Goal: Task Accomplishment & Management: Complete application form

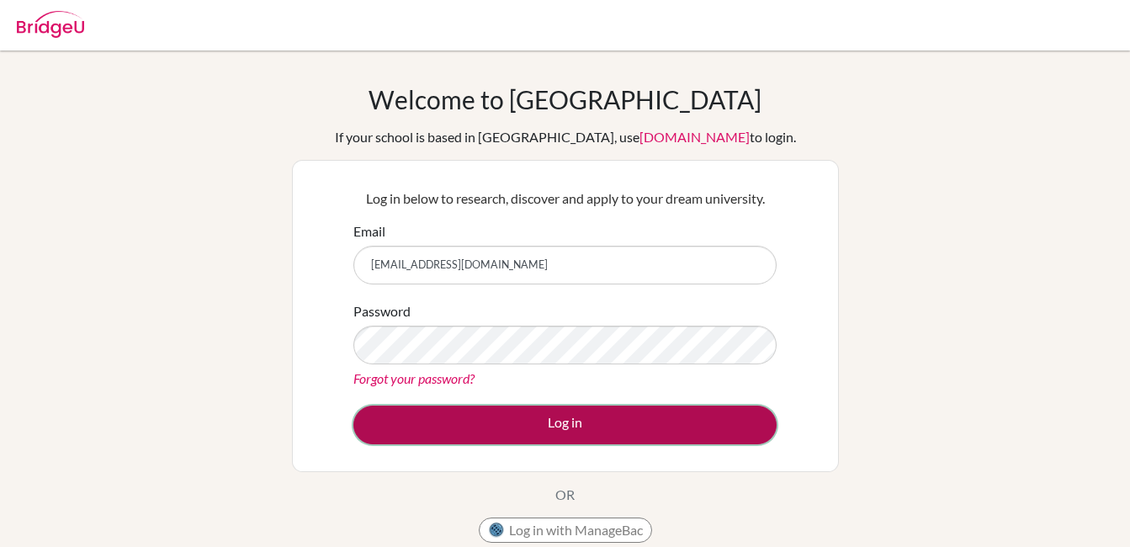
click at [555, 420] on button "Log in" at bounding box center [564, 425] width 423 height 39
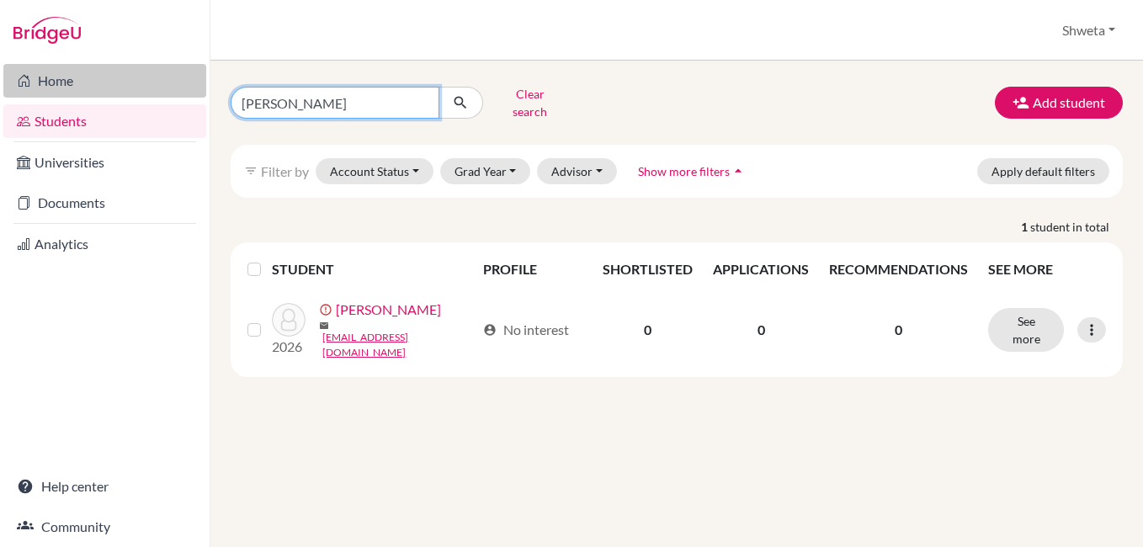
drag, startPoint x: 335, startPoint y: 93, endPoint x: 184, endPoint y: 91, distance: 150.7
click at [184, 91] on div "Home Students Universities Documents Analytics Help center Community Students o…" at bounding box center [571, 273] width 1143 height 547
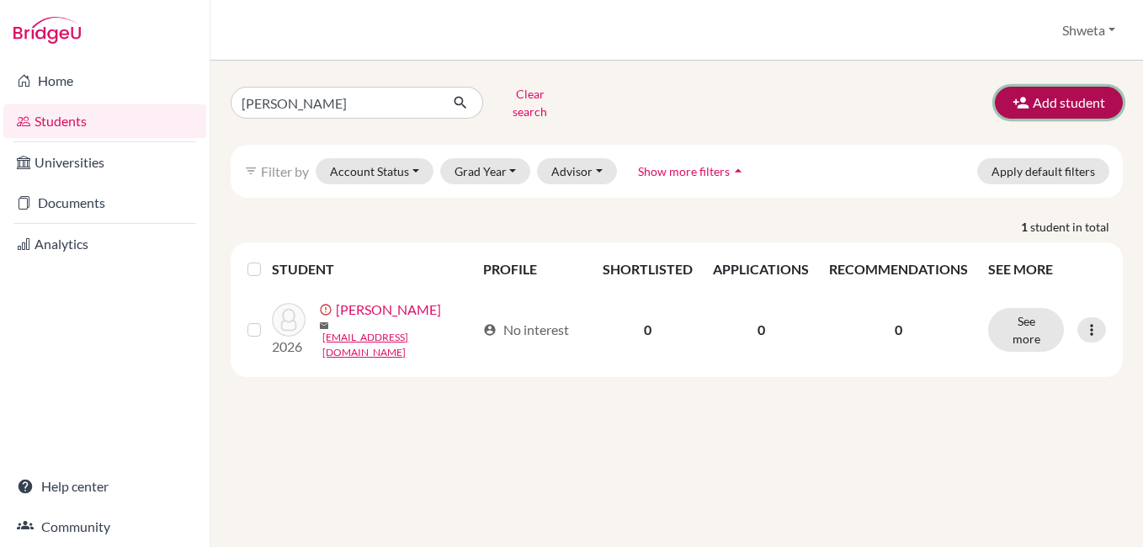
click at [1070, 97] on button "Add student" at bounding box center [1059, 103] width 128 height 32
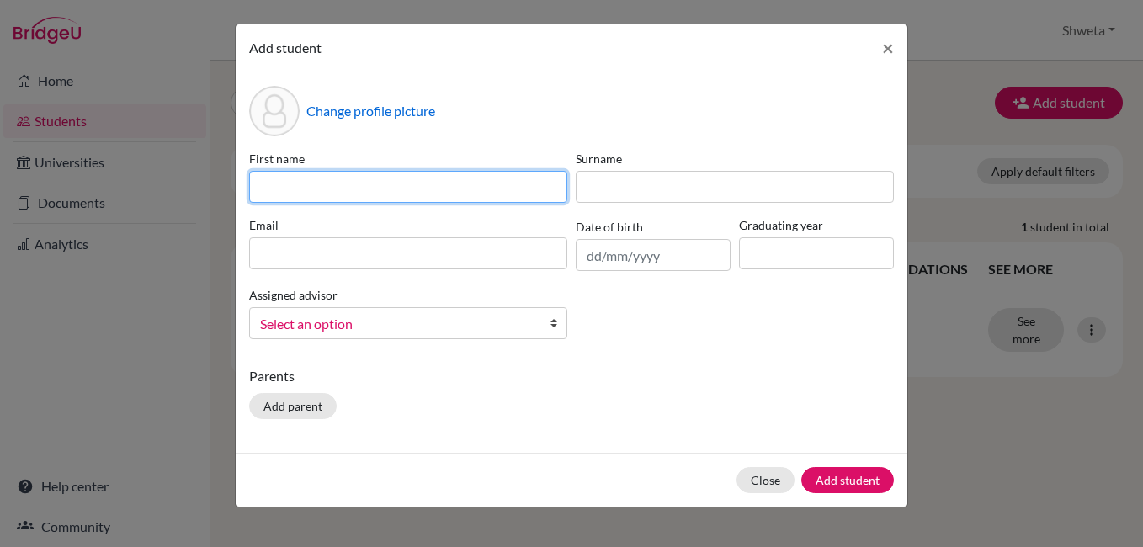
click at [299, 182] on input at bounding box center [408, 187] width 318 height 32
drag, startPoint x: 344, startPoint y: 183, endPoint x: 201, endPoint y: 171, distance: 143.6
click at [201, 171] on div "Add student × Change profile picture First name vAISHNAVI Surname Email Date of…" at bounding box center [571, 273] width 1143 height 547
type input "Vaishnavi"
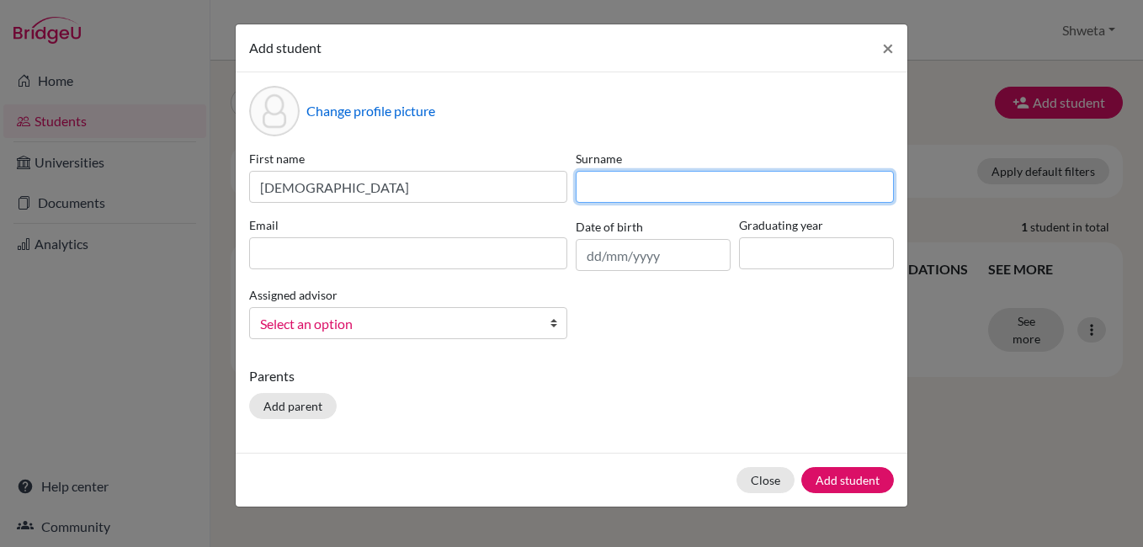
click at [616, 195] on input at bounding box center [735, 187] width 318 height 32
type input "Yadav"
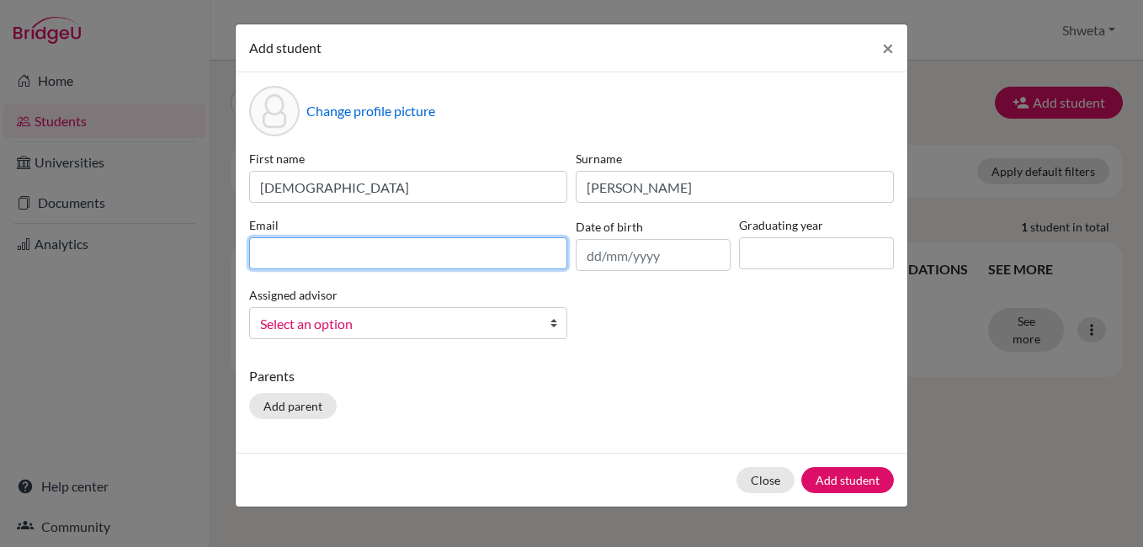
click at [345, 252] on input at bounding box center [408, 253] width 318 height 32
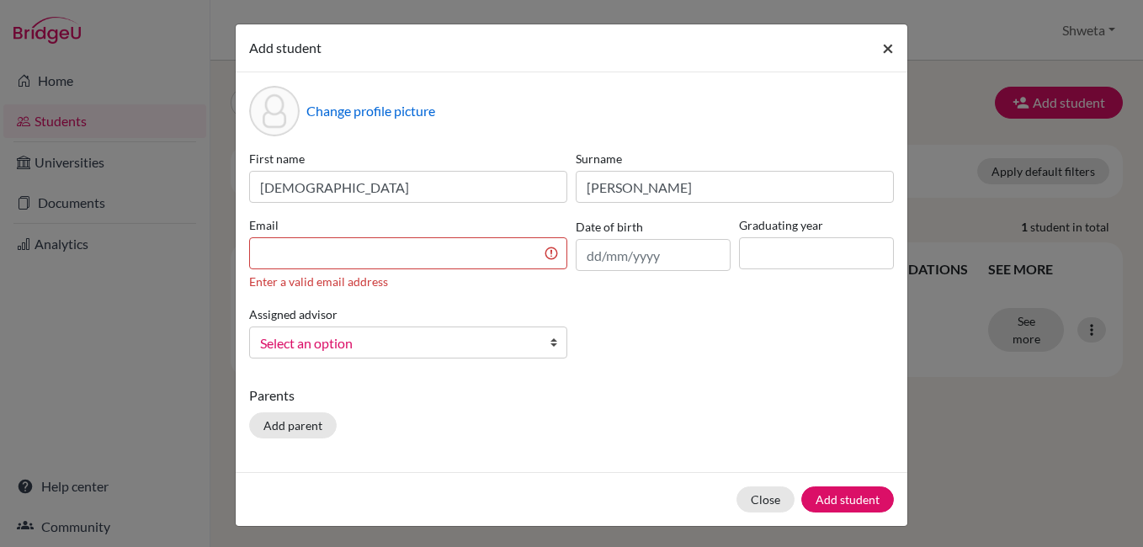
click at [893, 53] on button "×" at bounding box center [888, 47] width 39 height 47
